Goal: Task Accomplishment & Management: Use online tool/utility

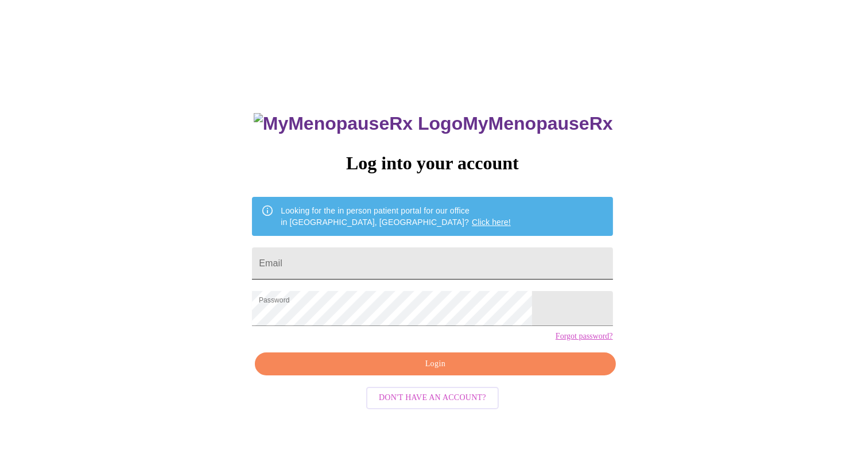
click at [436, 267] on input "Email" at bounding box center [432, 263] width 360 height 32
type input "[EMAIL_ADDRESS][DOMAIN_NAME]"
click at [466, 371] on span "Login" at bounding box center [435, 364] width 334 height 14
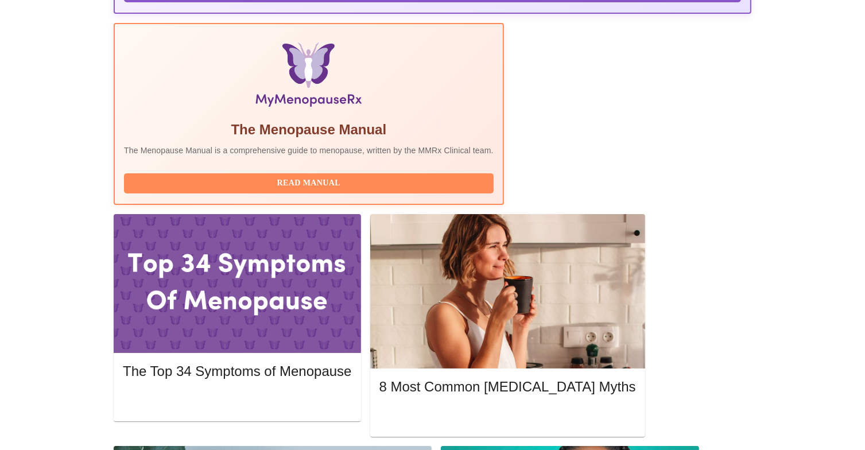
scroll to position [345, 0]
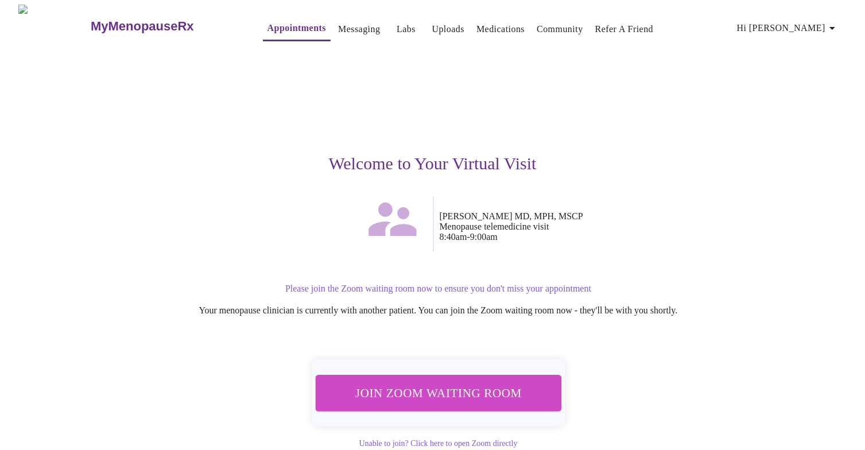
click at [474, 382] on span "Join Zoom Waiting Room" at bounding box center [438, 393] width 227 height 22
